Goal: Task Accomplishment & Management: Manage account settings

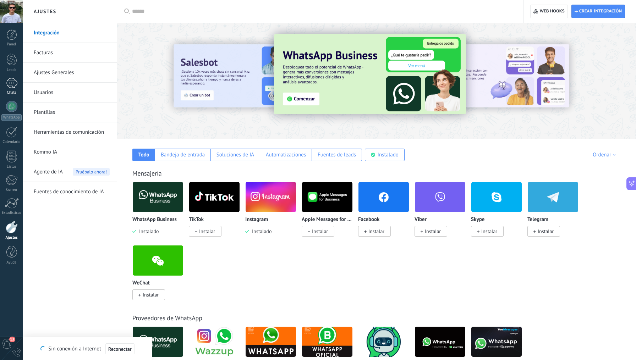
click at [12, 79] on div "1" at bounding box center [11, 83] width 11 height 10
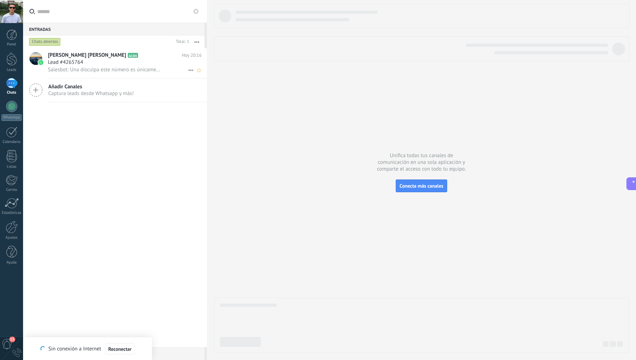
click at [106, 64] on div "Lead #4265764" at bounding box center [125, 62] width 154 height 7
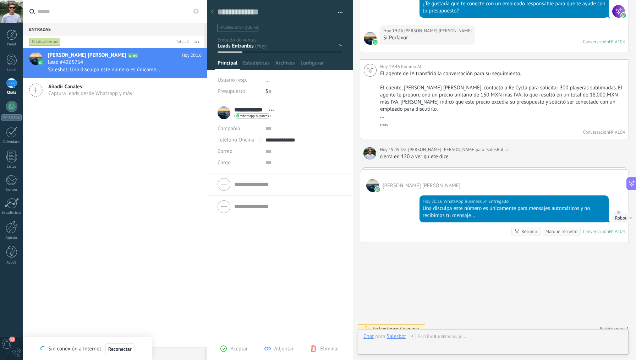
scroll to position [1058, 0]
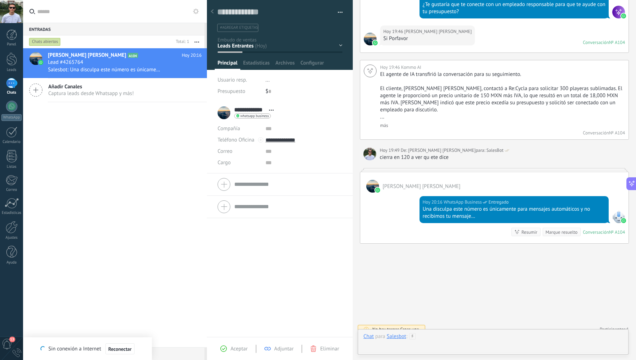
click at [438, 333] on div at bounding box center [492, 343] width 259 height 21
click at [531, 228] on div "Resumir Resumir" at bounding box center [525, 232] width 29 height 9
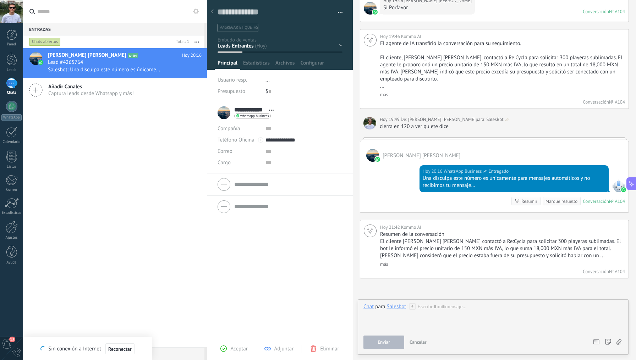
scroll to position [1090, 0]
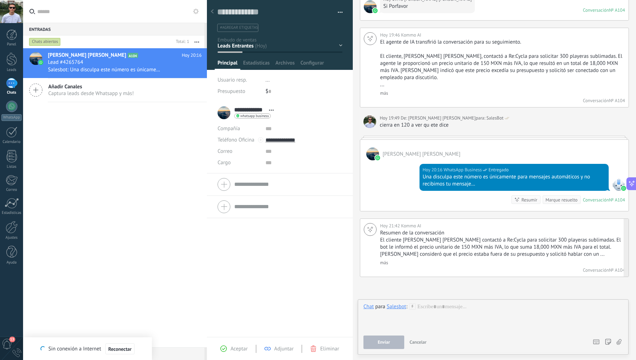
click at [385, 260] on link "más" at bounding box center [384, 263] width 8 height 6
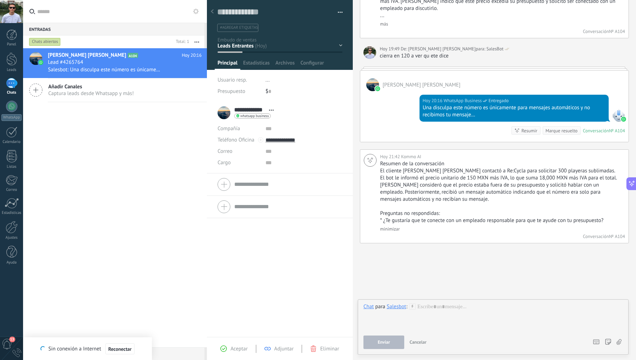
scroll to position [1159, 0]
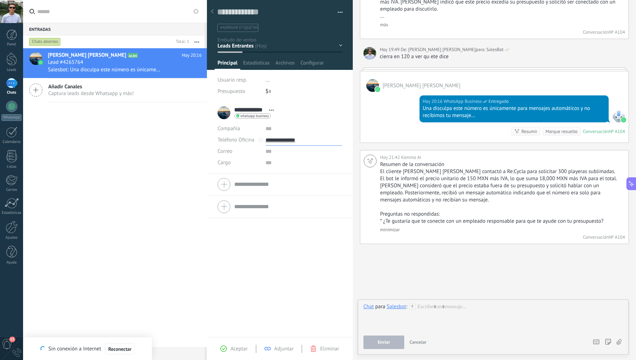
click at [293, 143] on input "**********" at bounding box center [303, 139] width 77 height 11
click at [11, 223] on div at bounding box center [12, 227] width 12 height 12
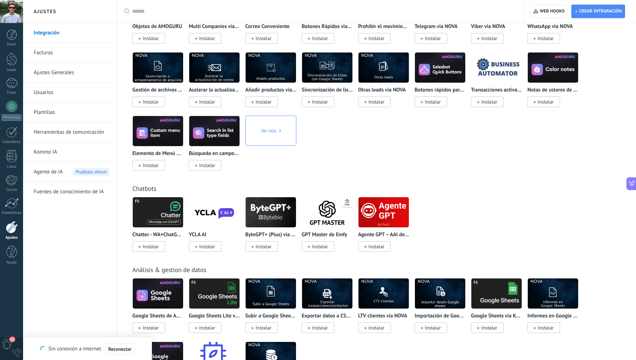
scroll to position [1473, 0]
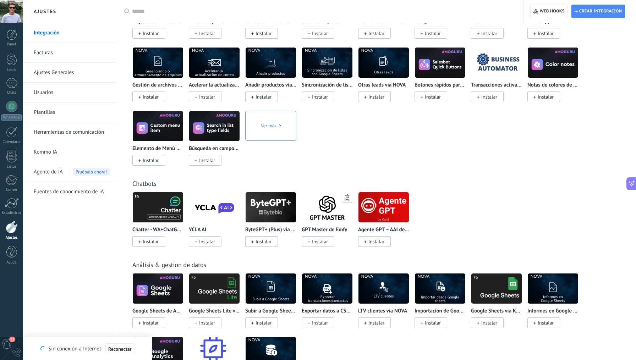
click at [399, 139] on div "WhatsApp Lite Instalar Otras leads por contacto por amgroup Instalar Tareas col…" at bounding box center [380, 47] width 496 height 254
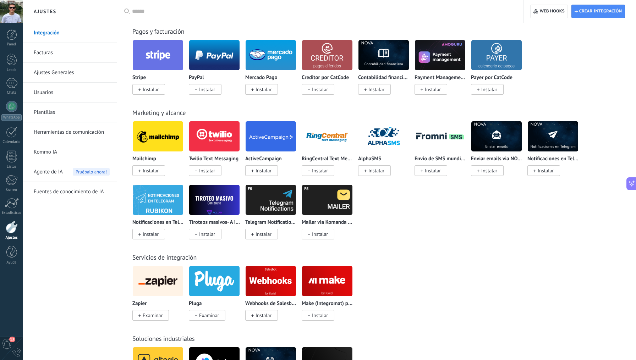
scroll to position [956, 0]
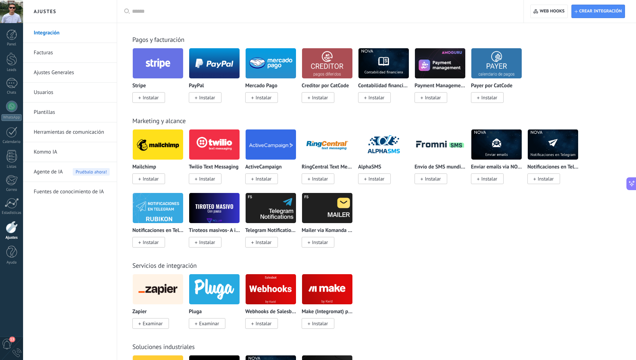
click at [209, 145] on img at bounding box center [214, 144] width 50 height 34
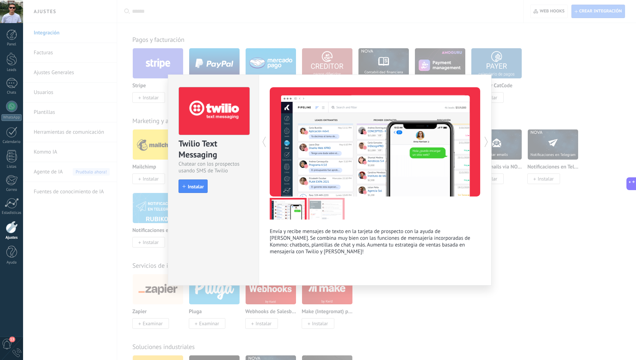
click at [165, 126] on div "Twilio Text Messaging Chatear con los prospectos usando SMS de Twilio install I…" at bounding box center [329, 180] width 613 height 360
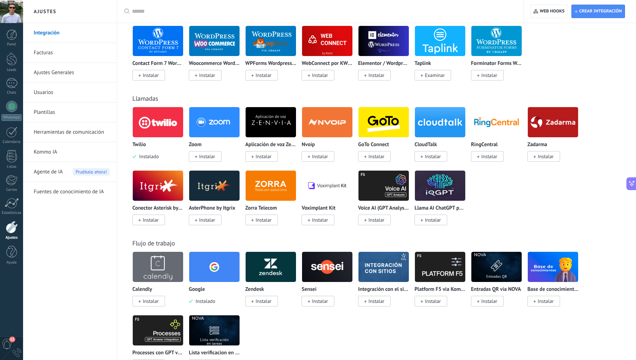
scroll to position [598, 0]
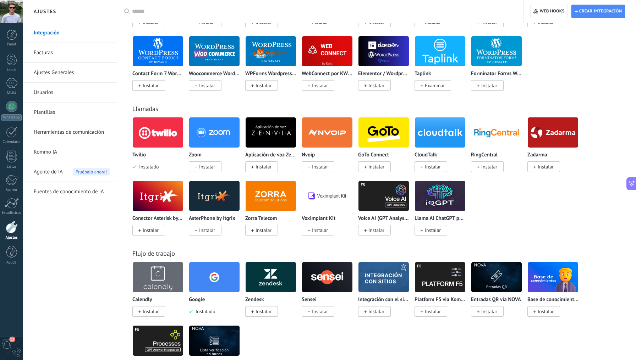
click at [164, 130] on img at bounding box center [158, 132] width 50 height 34
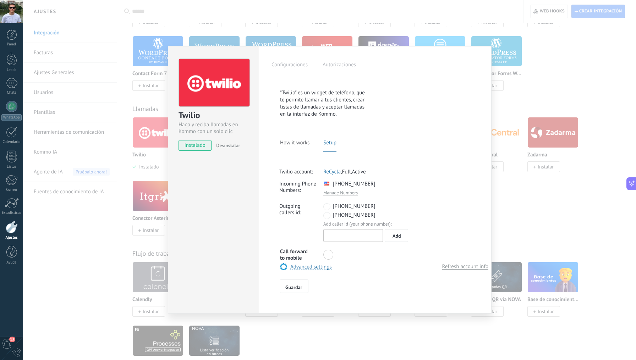
click at [101, 148] on div "Twilio [PERSON_NAME] y reciba llamadas en Kommo con un solo clic instalado Desi…" at bounding box center [329, 180] width 613 height 360
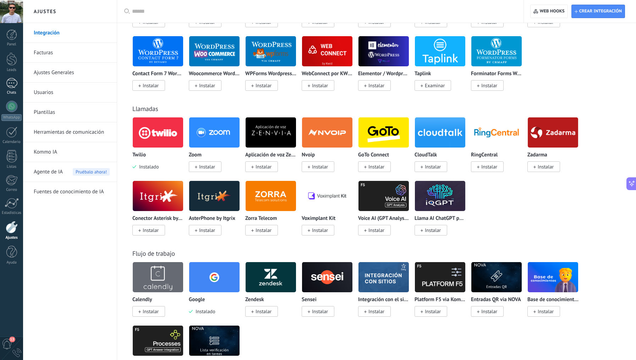
click at [12, 84] on div "1" at bounding box center [11, 83] width 11 height 10
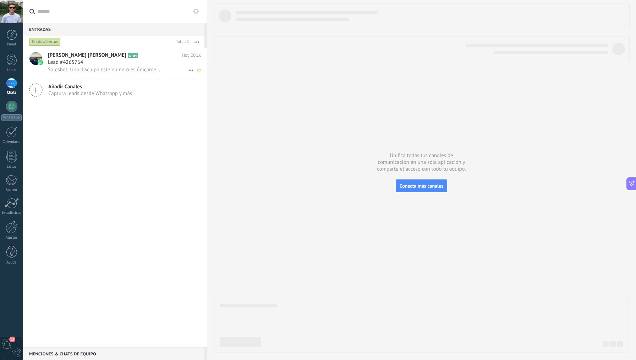
click at [122, 62] on div "Lead #4265764" at bounding box center [125, 62] width 154 height 7
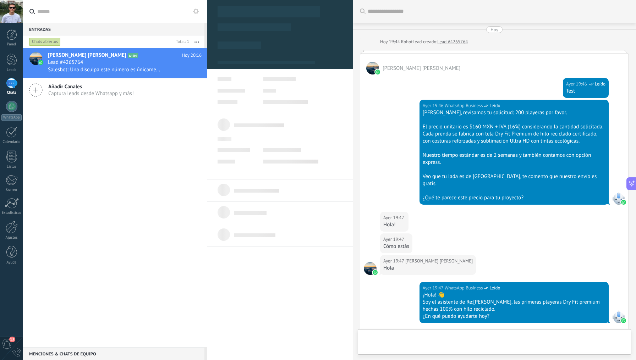
type textarea "**********"
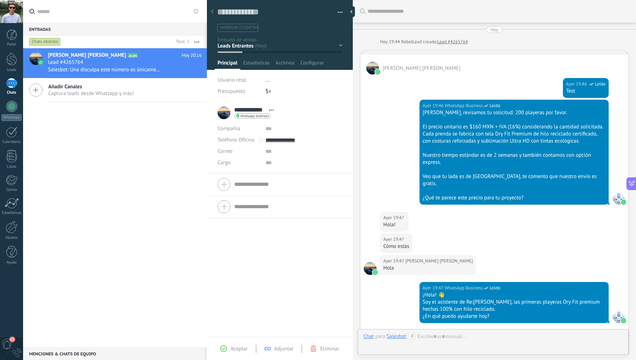
scroll to position [11, 0]
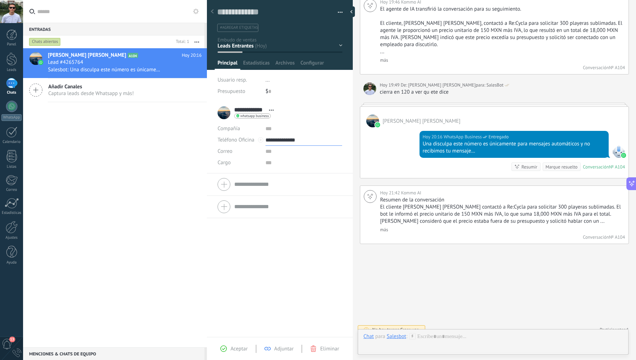
click at [296, 139] on input "**********" at bounding box center [303, 139] width 77 height 11
click at [282, 149] on div "Call" at bounding box center [282, 152] width 33 height 12
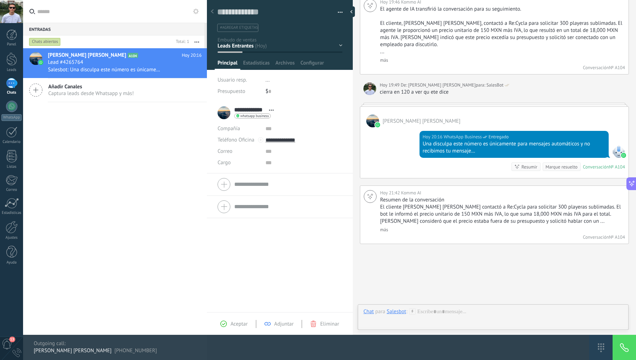
click at [624, 347] on div at bounding box center [623, 347] width 23 height 25
click at [20, 350] on div "0" at bounding box center [16, 352] width 9 height 9
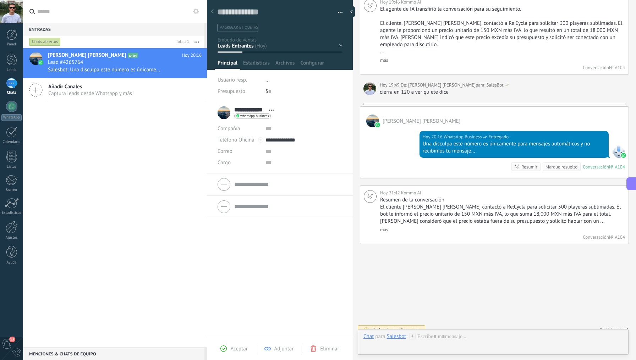
click at [20, 350] on div "0" at bounding box center [16, 352] width 9 height 9
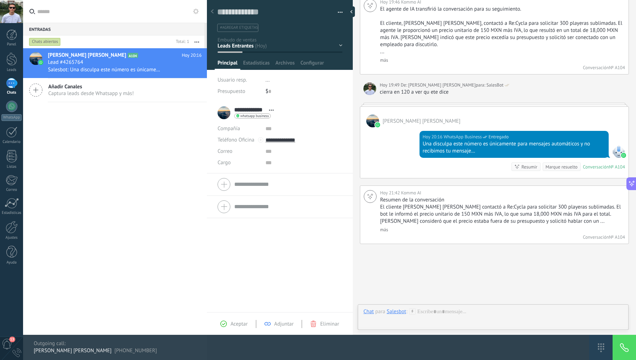
click at [625, 343] on div at bounding box center [623, 347] width 23 height 25
click at [625, 351] on div at bounding box center [623, 347] width 23 height 25
click at [603, 348] on div at bounding box center [600, 347] width 23 height 25
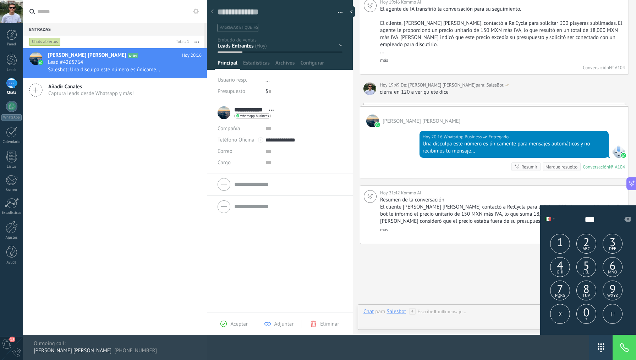
scroll to position [1, 0]
click at [603, 348] on div at bounding box center [600, 347] width 23 height 25
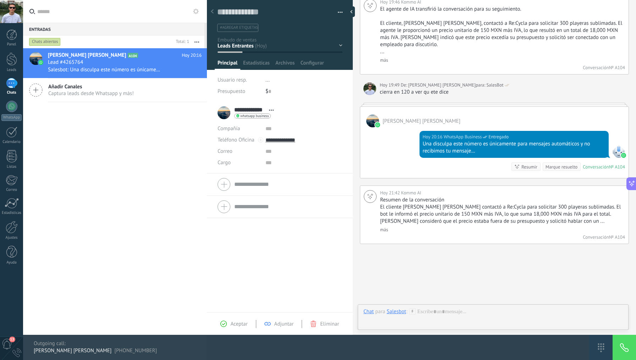
click at [603, 348] on div at bounding box center [600, 347] width 23 height 25
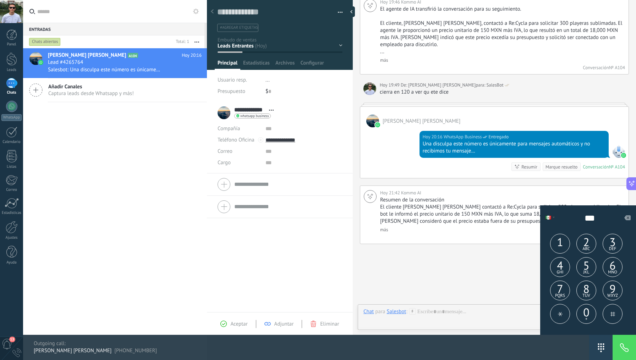
click at [589, 244] on span "abc" at bounding box center [586, 248] width 7 height 13
click at [614, 287] on span "9" at bounding box center [612, 288] width 19 height 13
click at [566, 287] on span "7" at bounding box center [559, 288] width 19 height 13
click at [581, 306] on span "0" at bounding box center [586, 312] width 19 height 13
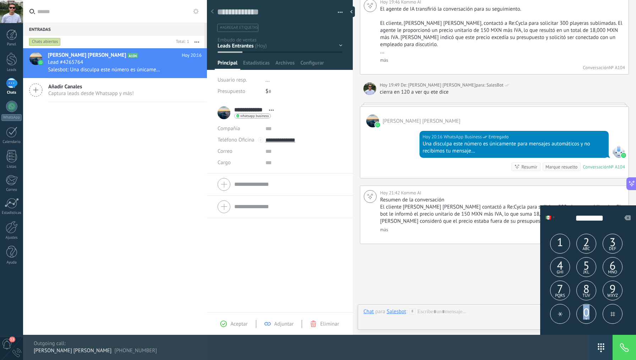
click at [581, 306] on span "0" at bounding box center [586, 312] width 19 height 13
click at [586, 309] on span "0" at bounding box center [586, 312] width 19 height 13
click at [564, 288] on span "7" at bounding box center [559, 288] width 19 height 13
click at [611, 289] on span "wxyz" at bounding box center [612, 295] width 11 height 13
click at [593, 288] on span "8" at bounding box center [586, 288] width 19 height 13
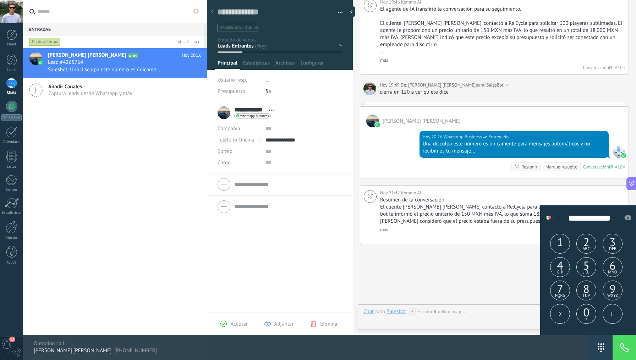
type input "**********"
click at [623, 343] on div at bounding box center [623, 347] width 23 height 25
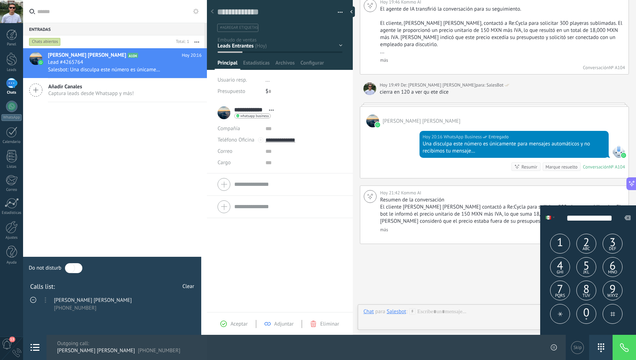
click at [69, 309] on span "[PHONE_NUMBER]" at bounding box center [93, 308] width 78 height 7
click at [66, 309] on span "[PHONE_NUMBER]" at bounding box center [93, 308] width 78 height 7
click at [122, 312] on div "[PERSON_NAME] [PERSON_NAME] [PHONE_NUMBER]" at bounding box center [112, 305] width 164 height 16
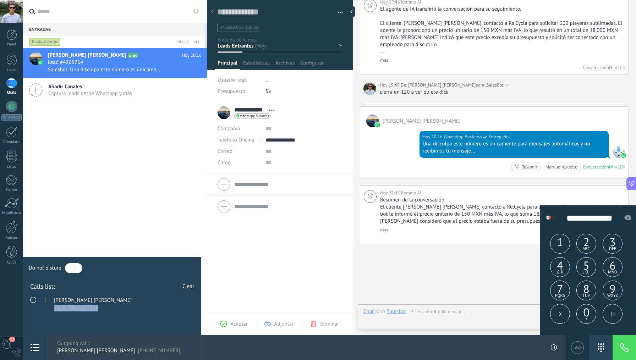
click at [106, 308] on div "[PERSON_NAME] [PERSON_NAME] [PHONE_NUMBER]" at bounding box center [112, 305] width 164 height 16
click at [72, 307] on span "[PHONE_NUMBER]" at bounding box center [93, 308] width 78 height 7
click at [621, 342] on div at bounding box center [623, 347] width 23 height 25
click at [581, 344] on div at bounding box center [577, 347] width 23 height 25
click at [541, 345] on span "00:08" at bounding box center [538, 347] width 22 height 8
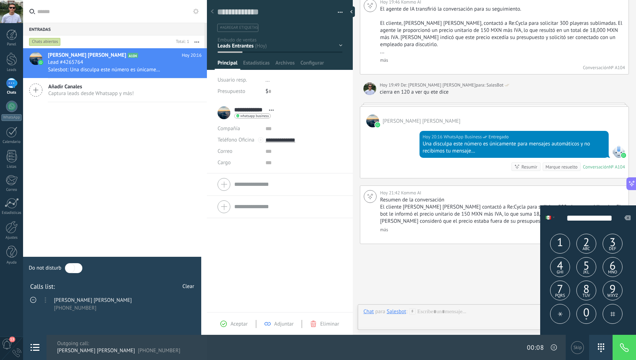
click at [541, 345] on span "00:08" at bounding box center [538, 347] width 22 height 8
click at [531, 345] on span "00:07" at bounding box center [538, 347] width 22 height 8
click at [626, 334] on div "1 2 abc 3 def 4 ghi 5 jkl 6 mno 7 pqrs 8 tuv 9 wxyz * 0 + #" at bounding box center [588, 283] width 96 height 104
click at [626, 344] on div at bounding box center [623, 347] width 23 height 25
